Goal: Task Accomplishment & Management: Use online tool/utility

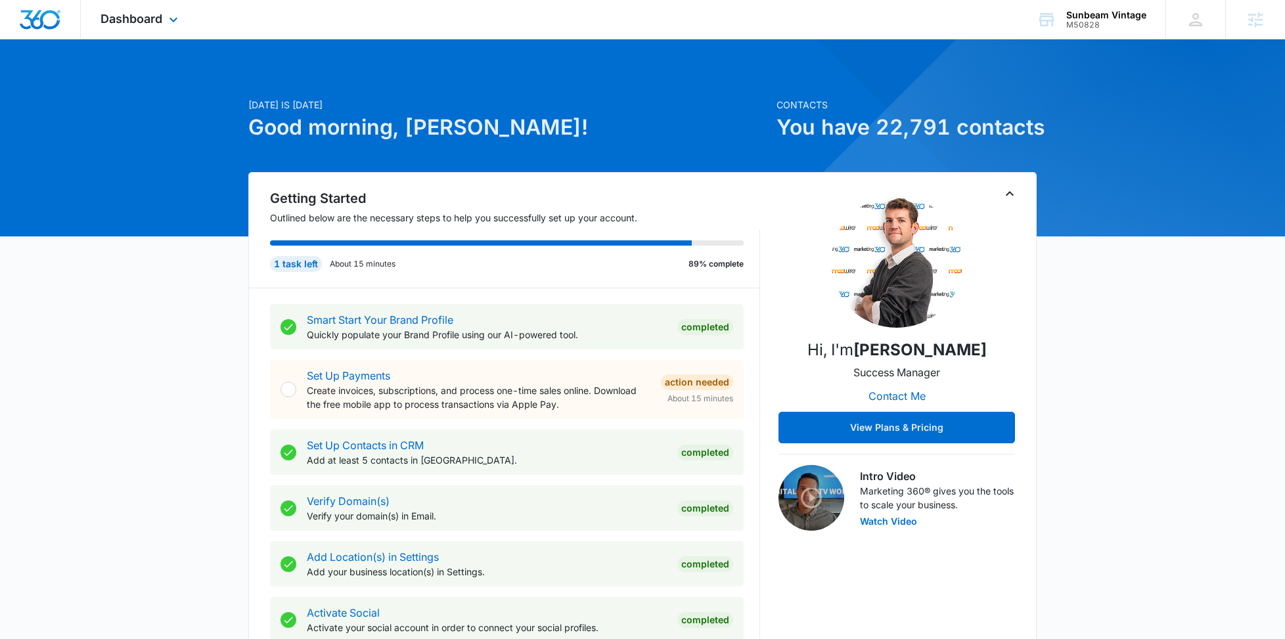
click at [127, 33] on div "Dashboard Apps Reputation Forms CRM Email Social Content Ads Intelligence Files…" at bounding box center [141, 19] width 120 height 39
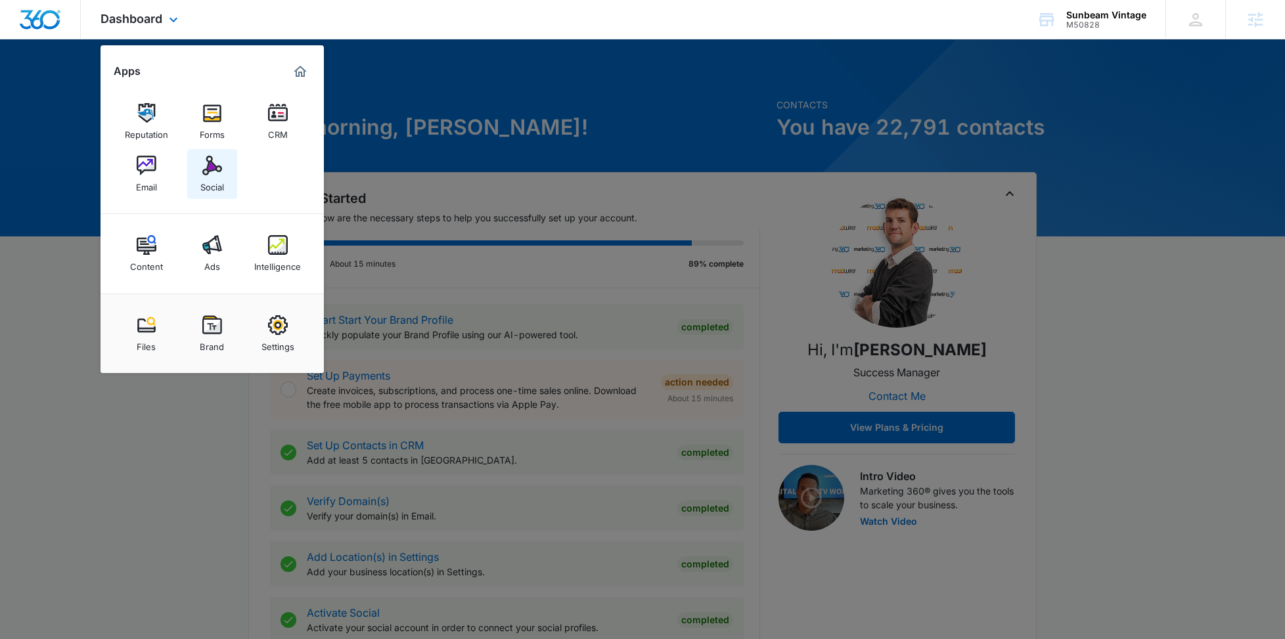
click at [215, 173] on img at bounding box center [212, 166] width 20 height 20
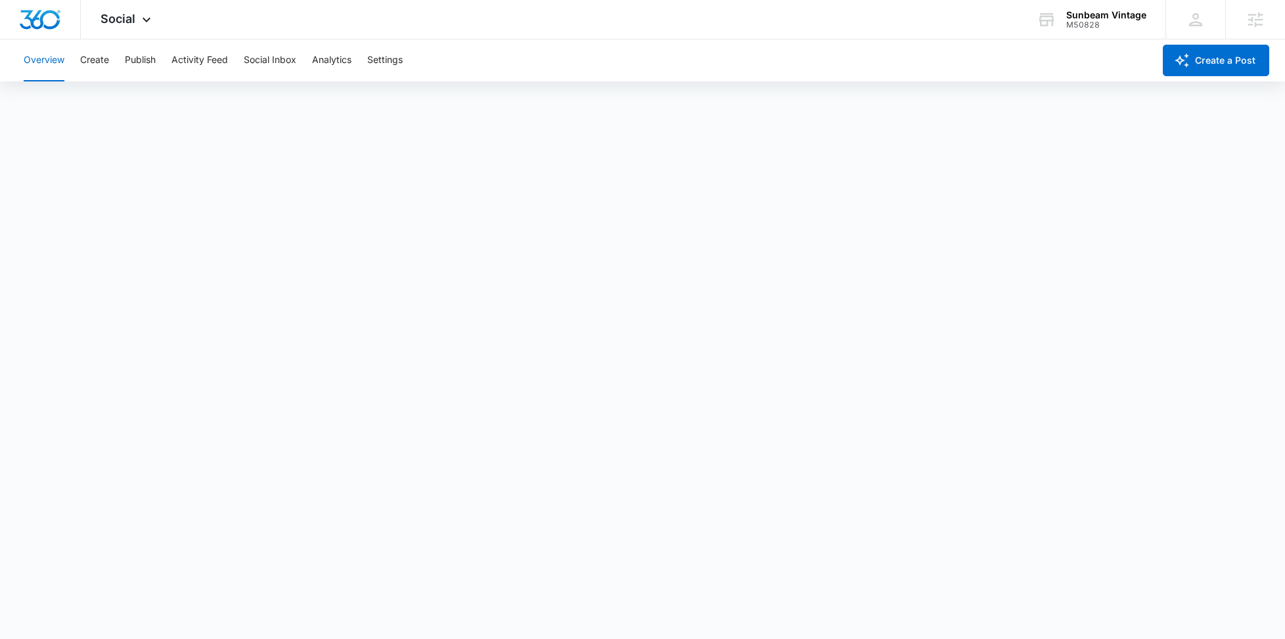
scroll to position [4, 0]
click at [145, 61] on button "Publish" at bounding box center [140, 60] width 31 height 42
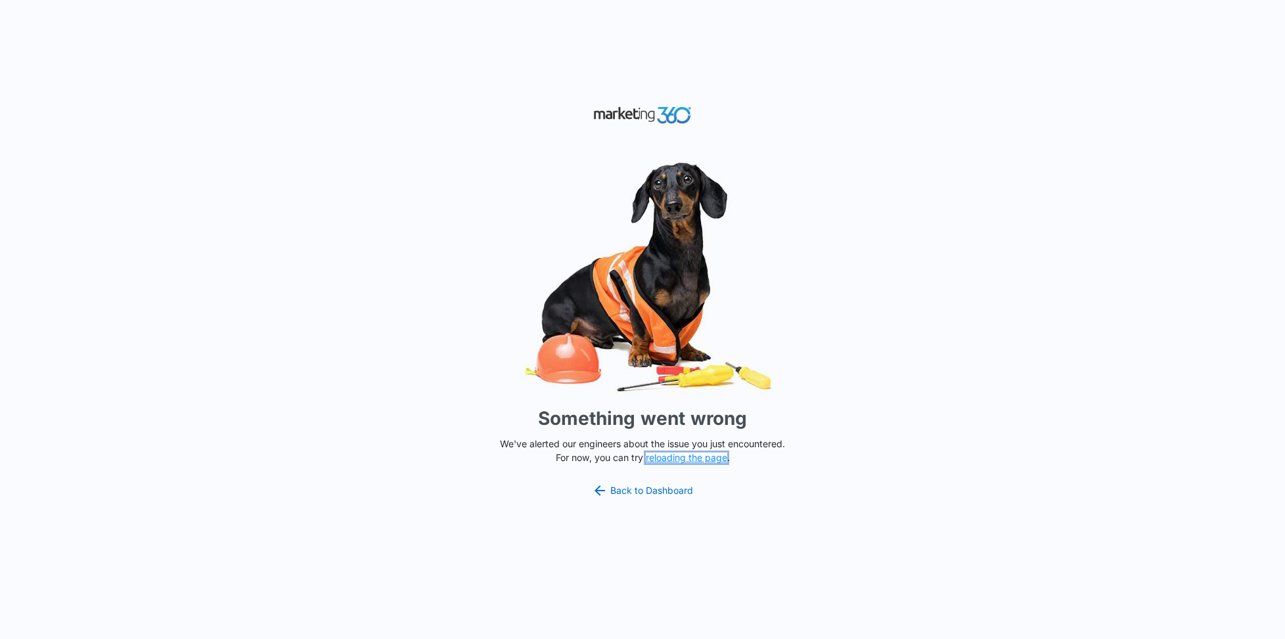
click at [685, 459] on button "reloading the page" at bounding box center [686, 458] width 81 height 11
